Goal: Task Accomplishment & Management: Manage account settings

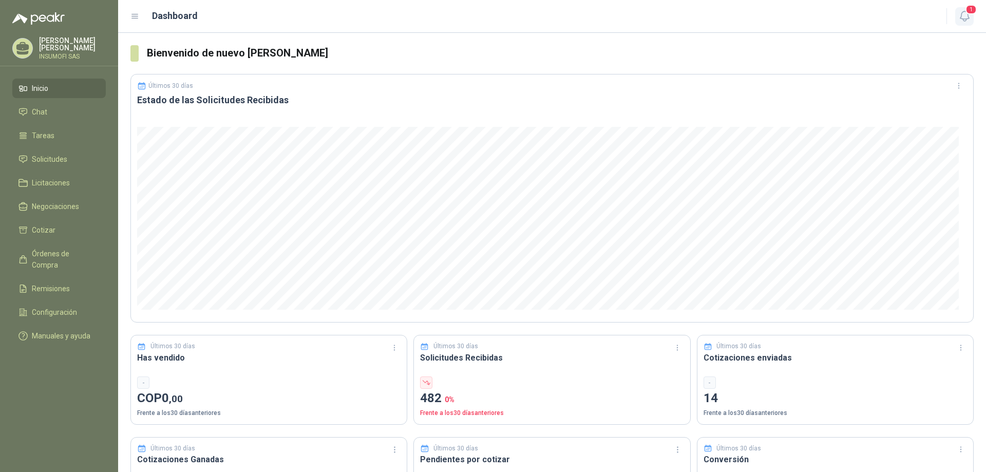
click at [969, 11] on span "1" at bounding box center [971, 10] width 11 height 10
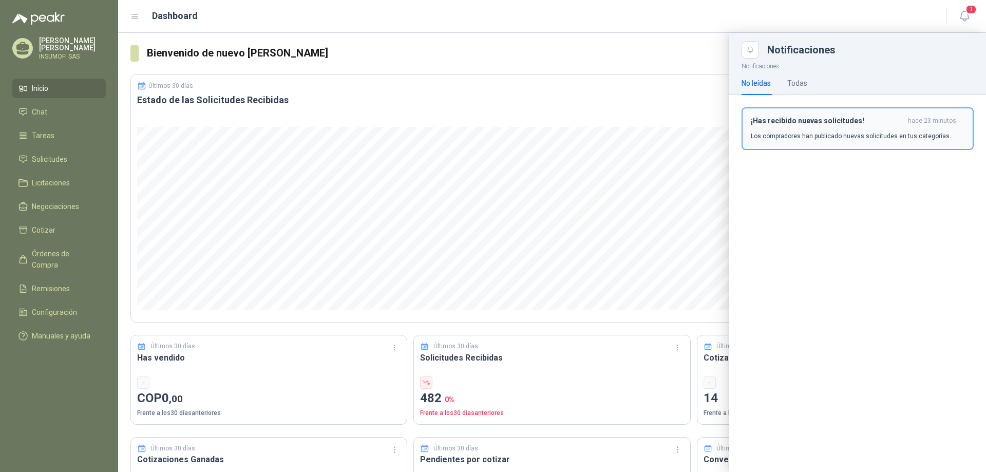
click at [810, 135] on p "Los compradores han publicado nuevas solicitudes en tus categorías." at bounding box center [851, 135] width 200 height 9
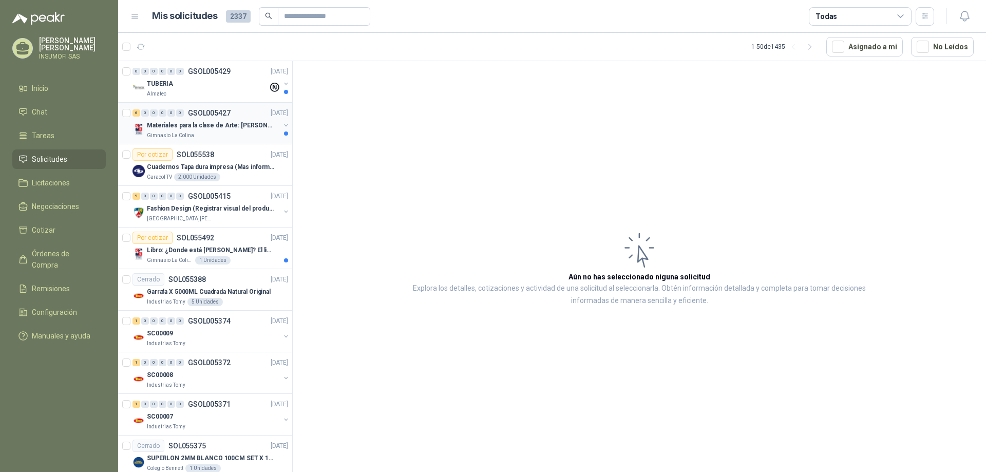
click at [205, 114] on p "GSOL005427" at bounding box center [209, 112] width 43 height 7
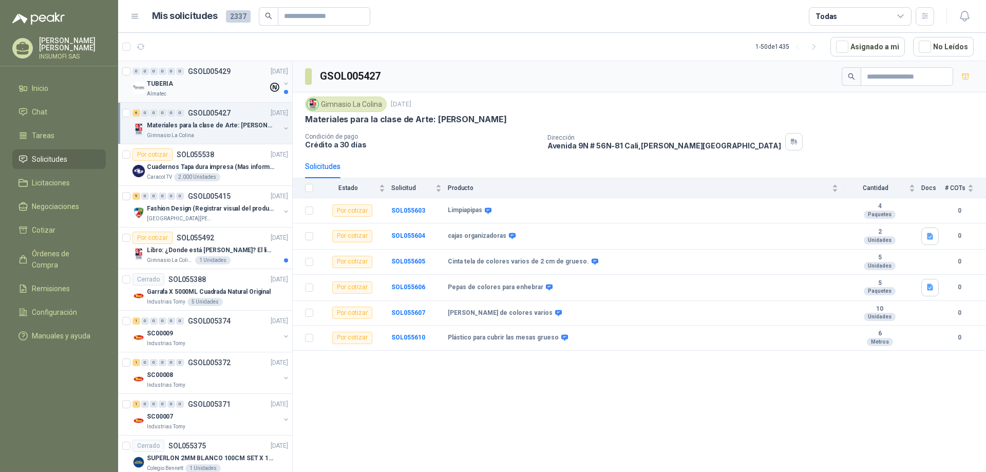
click at [210, 88] on div "TUBERIA" at bounding box center [207, 84] width 121 height 12
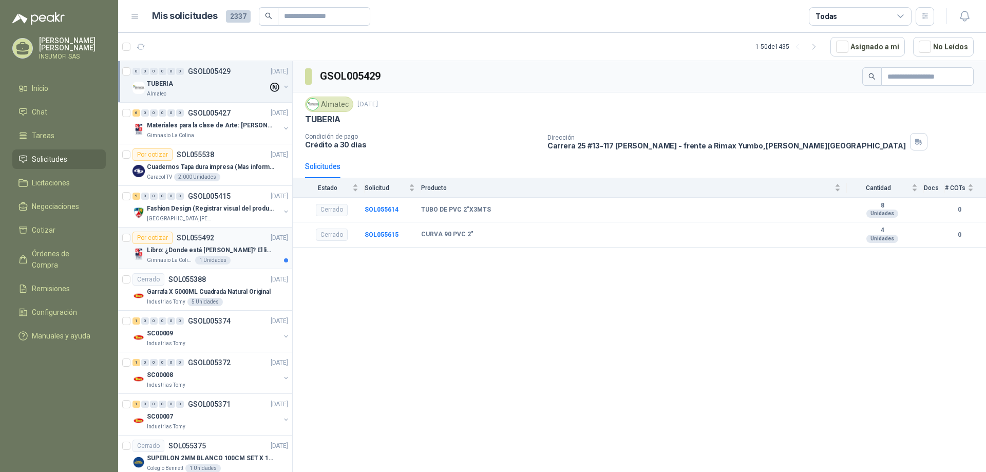
click at [218, 252] on p "Libro: ¿Donde está [PERSON_NAME]? El libro mágico. Autor: [PERSON_NAME]" at bounding box center [211, 251] width 128 height 10
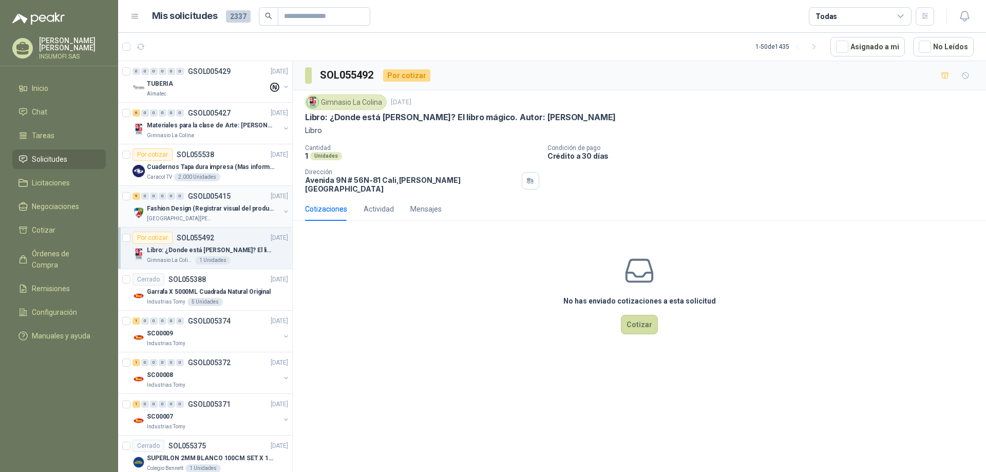
click at [214, 207] on p "Fashion Design (Registrar visual del producto)" at bounding box center [211, 209] width 128 height 10
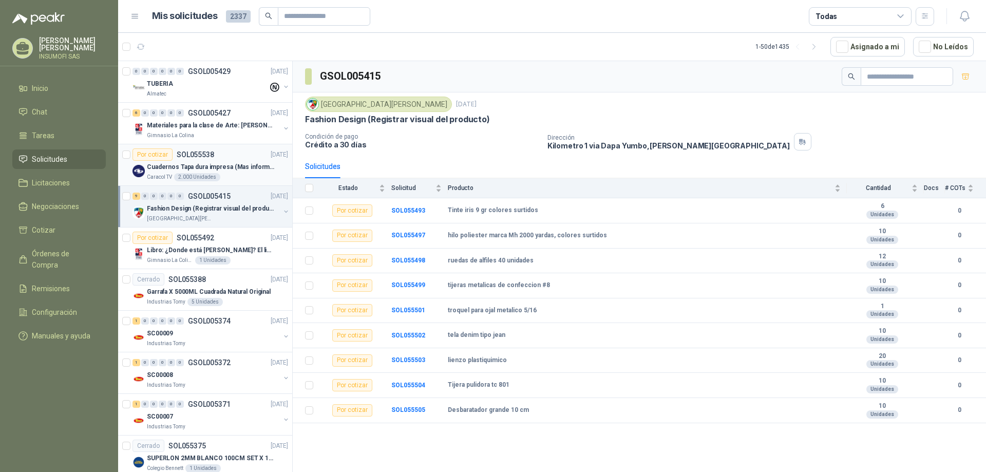
click at [209, 174] on div "2.000 Unidades" at bounding box center [197, 177] width 46 height 8
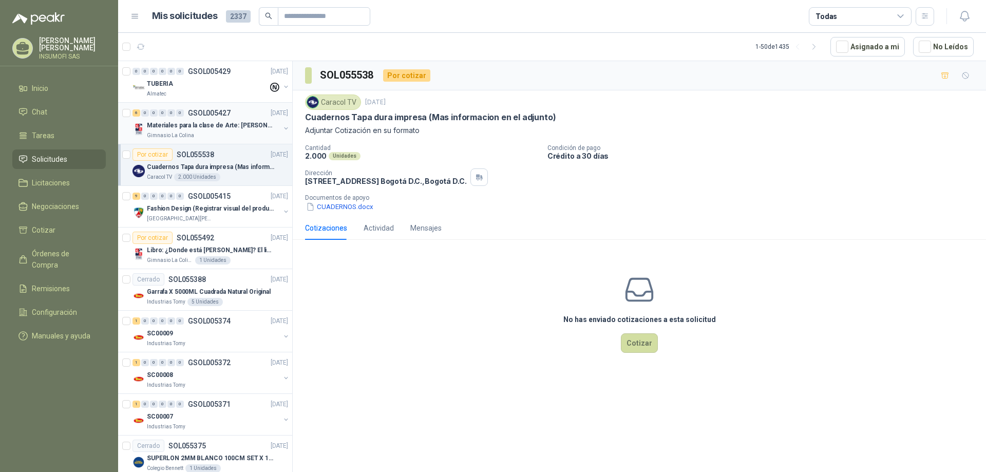
click at [203, 123] on p "Materiales para la clase de Arte: [PERSON_NAME]" at bounding box center [211, 126] width 128 height 10
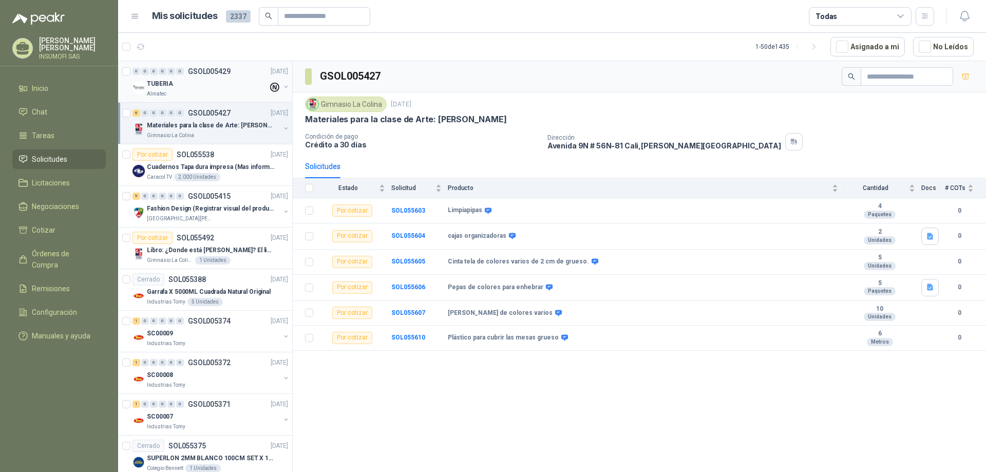
click at [199, 82] on div "TUBERIA" at bounding box center [207, 84] width 121 height 12
